Goal: Information Seeking & Learning: Check status

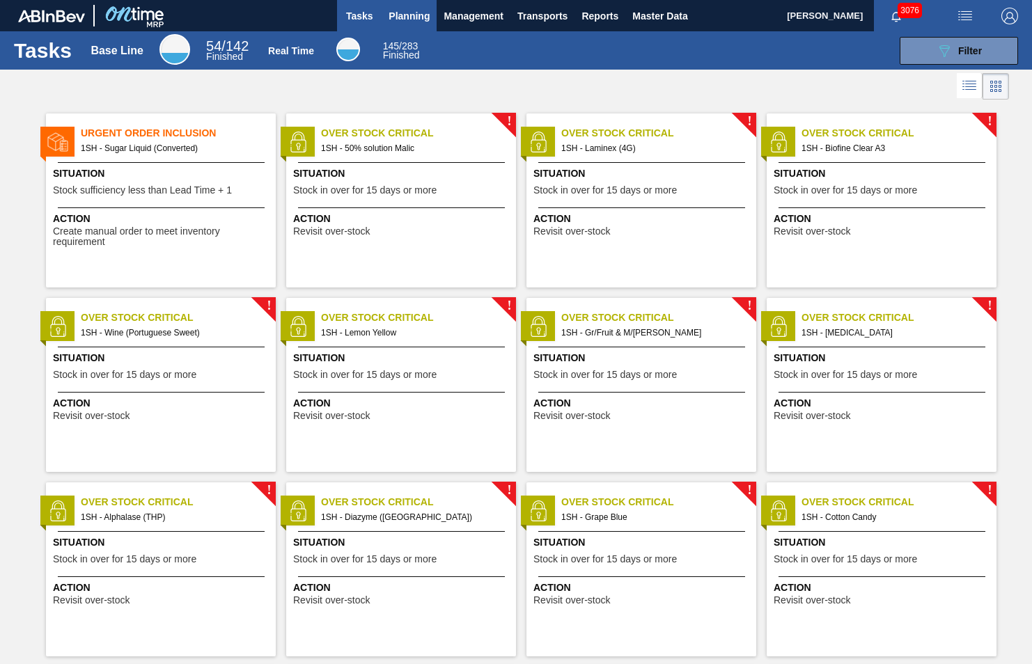
click at [400, 9] on span "Planning" at bounding box center [409, 16] width 41 height 17
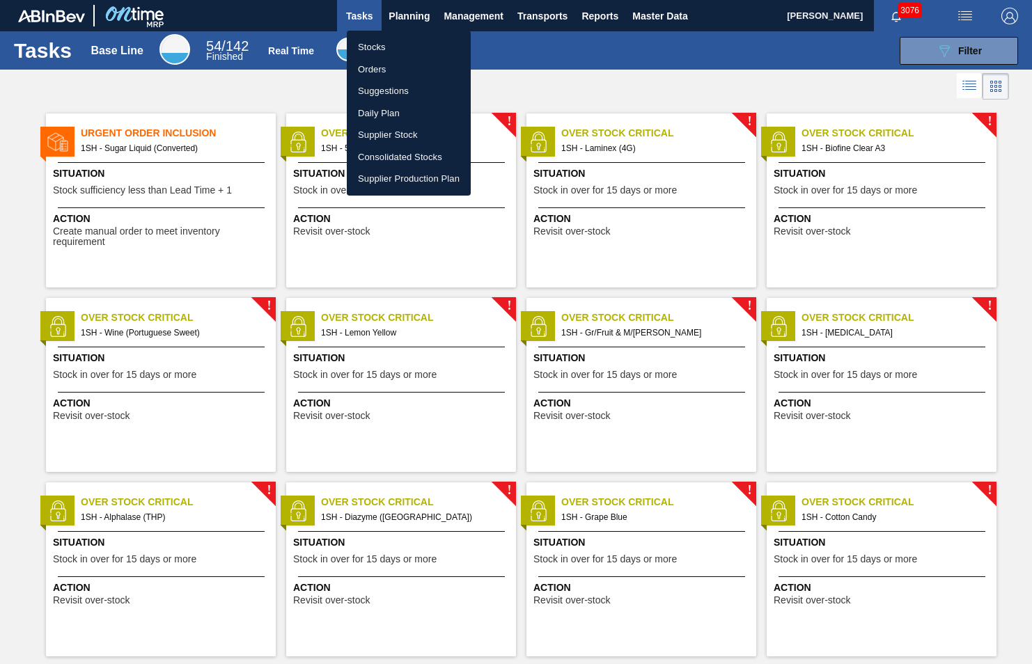
click at [372, 50] on li "Stocks" at bounding box center [409, 47] width 124 height 22
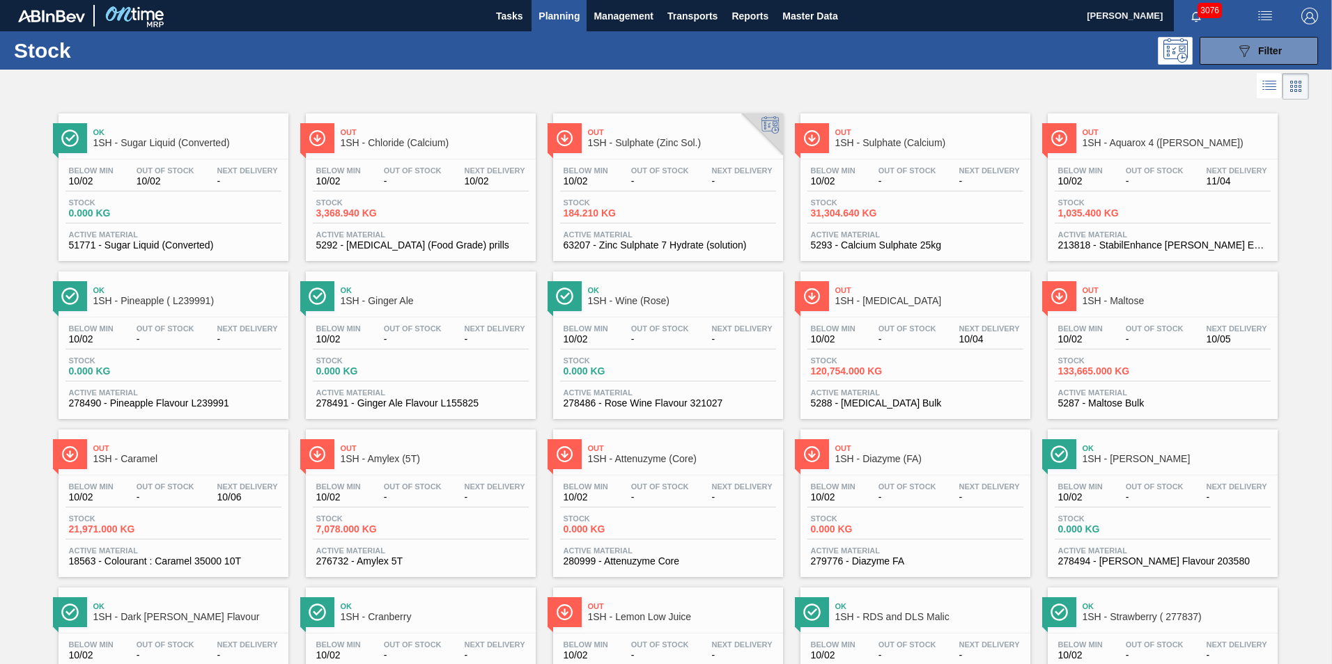
click at [414, 144] on span "1SH - Chloride (Calcium)" at bounding box center [435, 143] width 188 height 10
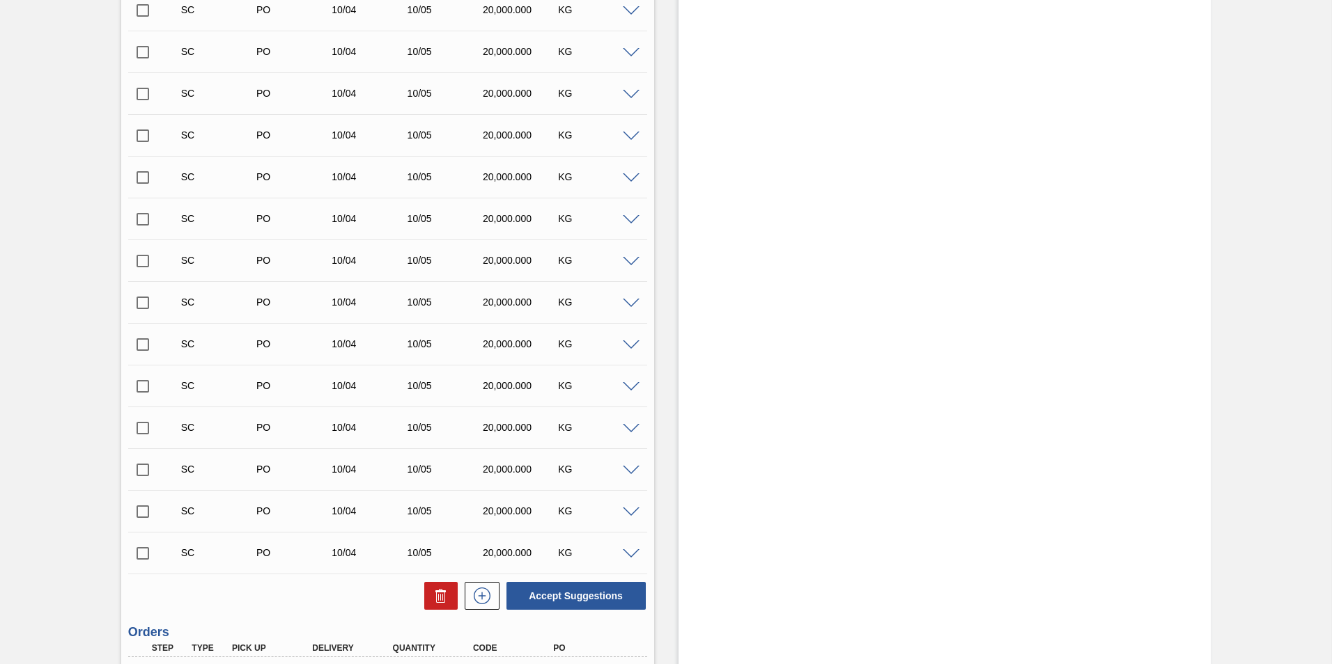
scroll to position [813, 0]
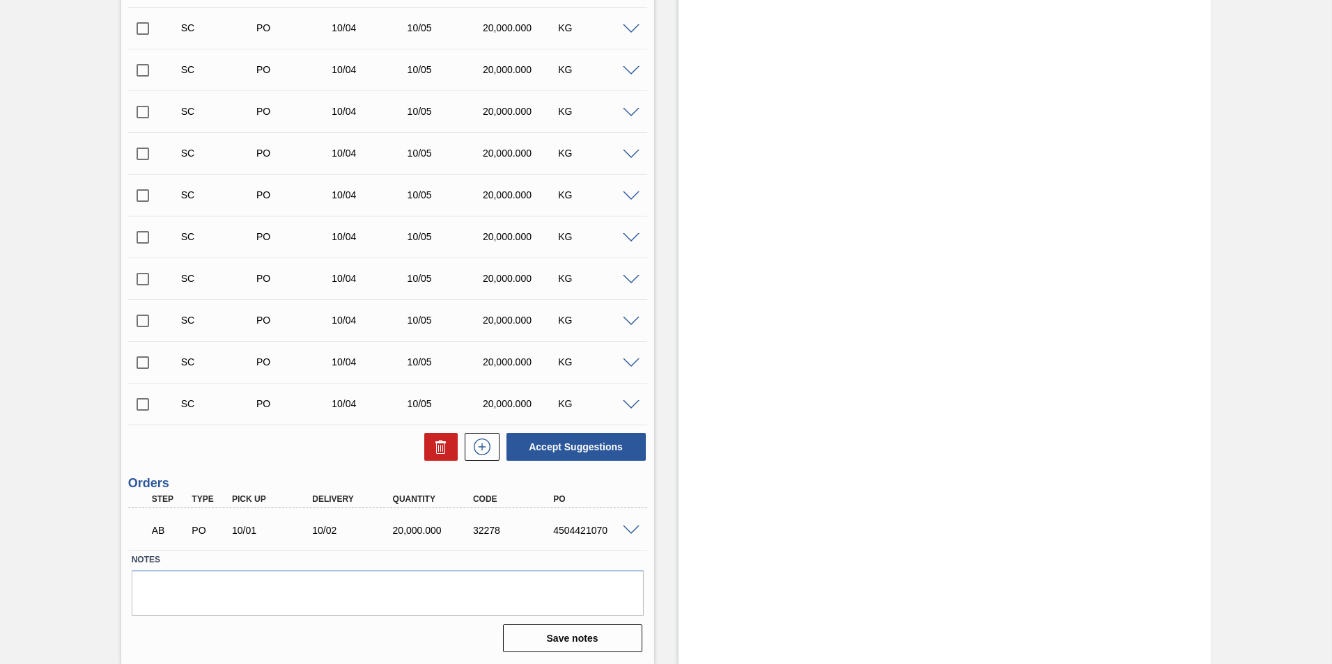
click at [631, 531] on span at bounding box center [631, 531] width 17 height 10
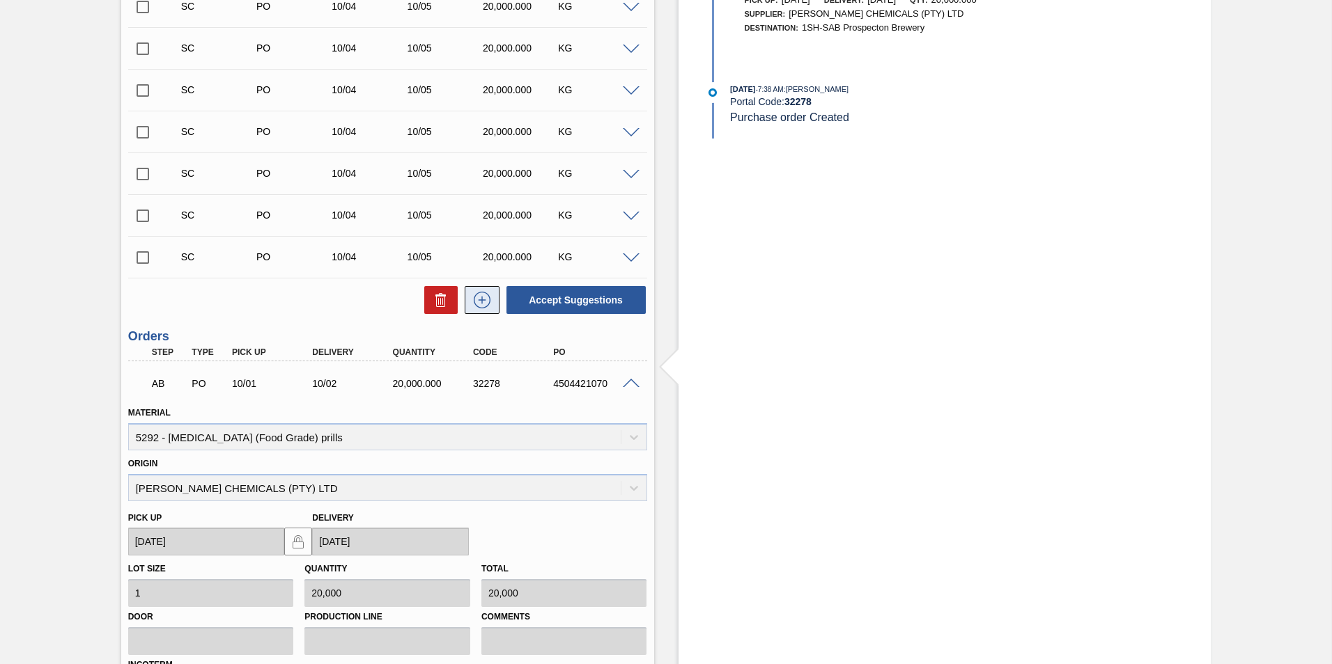
scroll to position [1151, 0]
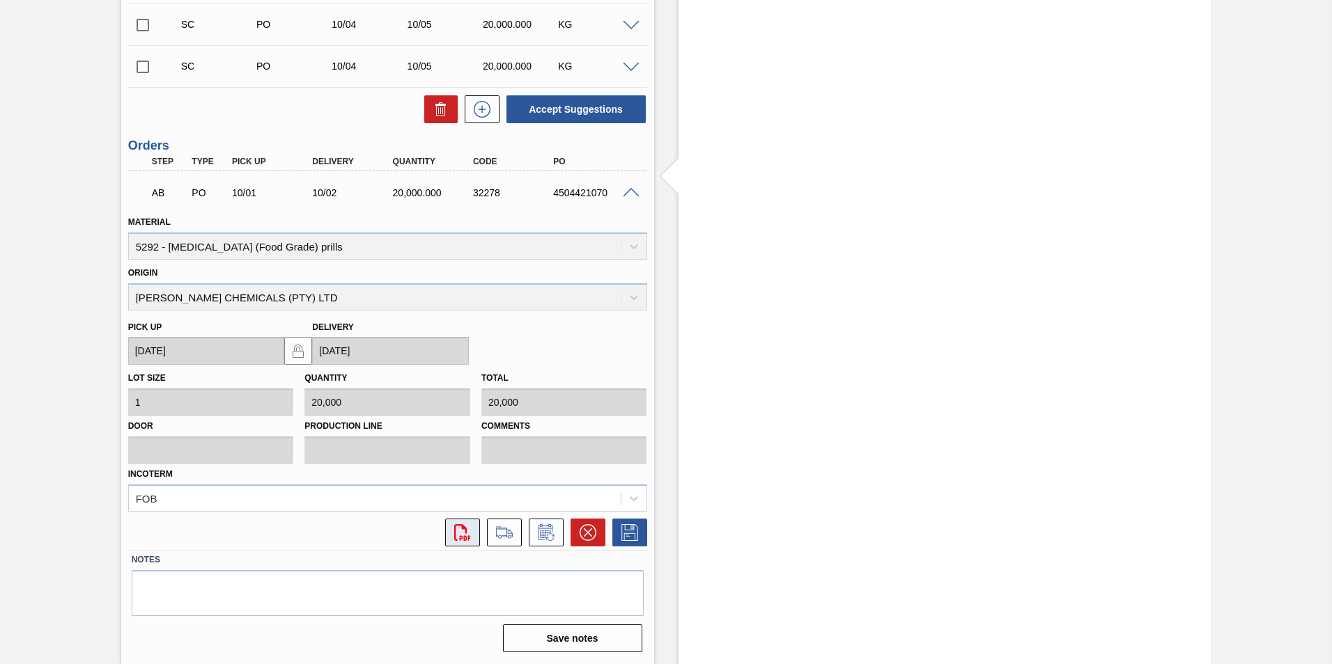
click at [465, 531] on icon at bounding box center [462, 532] width 16 height 17
